Goal: Task Accomplishment & Management: Complete application form

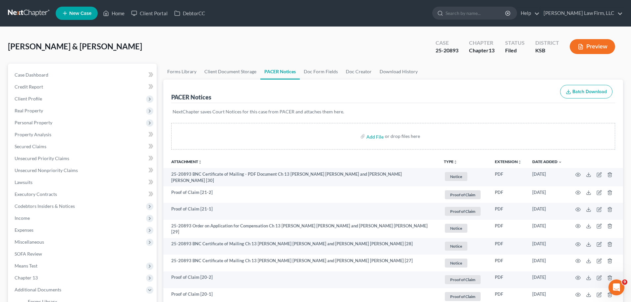
click at [99, 12] on li "New Case" at bounding box center [78, 13] width 44 height 15
click at [111, 12] on link "Home" at bounding box center [114, 13] width 28 height 12
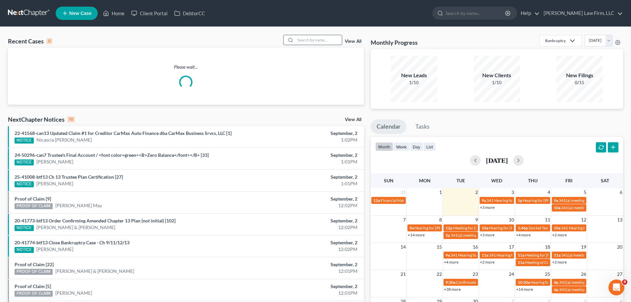
click at [326, 44] on input "search" at bounding box center [318, 40] width 46 height 10
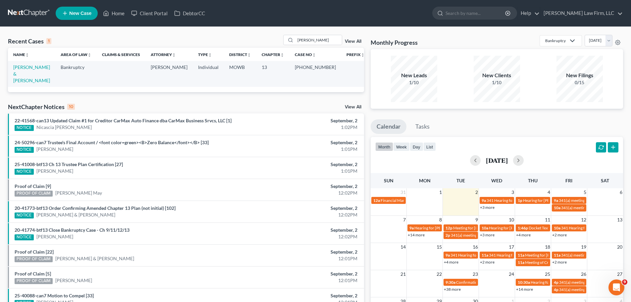
drag, startPoint x: 79, startPoint y: 32, endPoint x: 251, endPoint y: 50, distance: 172.4
click at [79, 32] on div "Recent Cases 1 [PERSON_NAME] View All Name unfold_more expand_more expand_less …" at bounding box center [315, 199] width 631 height 344
drag, startPoint x: 323, startPoint y: 41, endPoint x: 271, endPoint y: 41, distance: 52.0
click at [271, 41] on div "Recent Cases 1 [PERSON_NAME] View All" at bounding box center [186, 41] width 356 height 13
type input "fells"
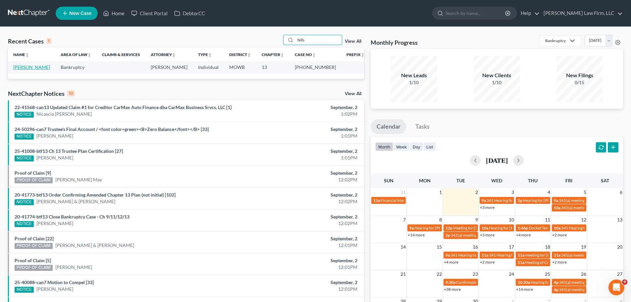
click at [32, 68] on link "[PERSON_NAME]" at bounding box center [31, 67] width 37 height 6
select select "6"
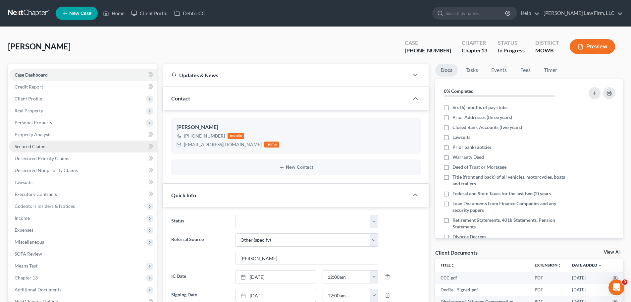
scroll to position [116, 0]
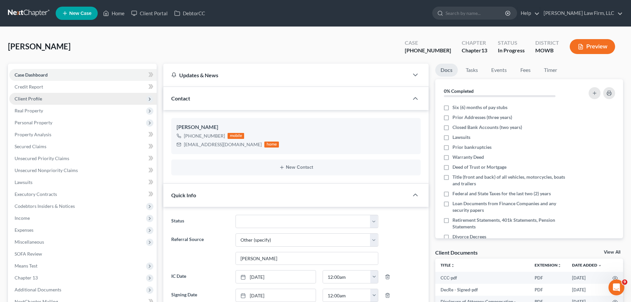
click at [46, 97] on span "Client Profile" at bounding box center [82, 99] width 147 height 12
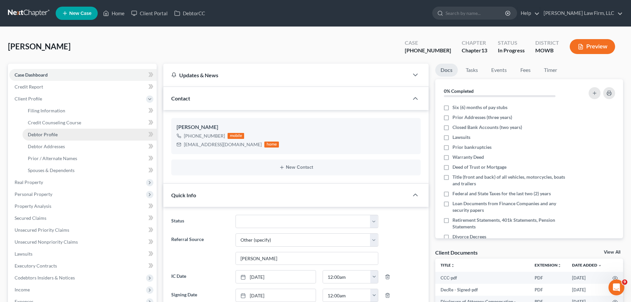
click at [63, 134] on link "Debtor Profile" at bounding box center [90, 134] width 134 height 12
select select "0"
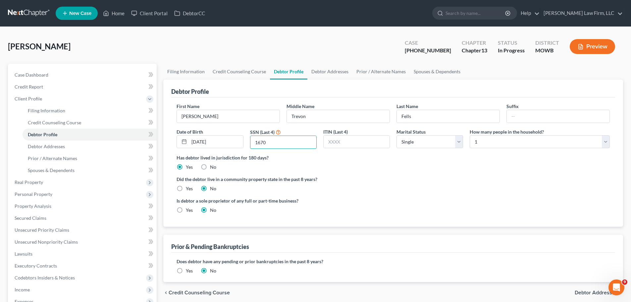
drag, startPoint x: 271, startPoint y: 147, endPoint x: 247, endPoint y: 147, distance: 24.8
click at [247, 147] on div "SSN (Last 4) 1670" at bounding box center [283, 138] width 73 height 21
click at [319, 76] on link "Debtor Addresses" at bounding box center [329, 72] width 45 height 16
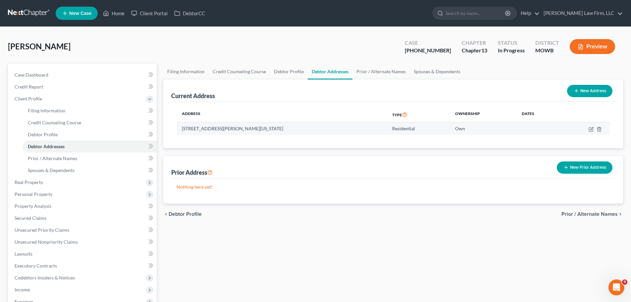
drag, startPoint x: 278, startPoint y: 128, endPoint x: 180, endPoint y: 132, distance: 97.4
click at [180, 132] on td "[STREET_ADDRESS][PERSON_NAME][US_STATE]" at bounding box center [281, 128] width 210 height 13
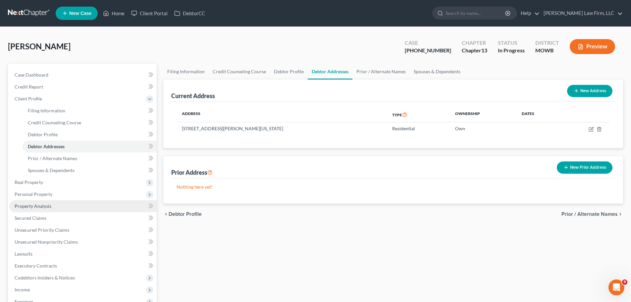
copy td "[STREET_ADDRESS][PERSON_NAME][US_STATE]"
